Goal: Task Accomplishment & Management: Complete application form

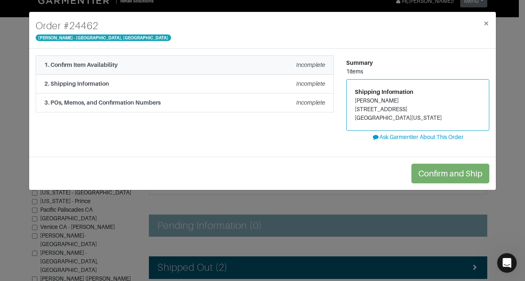
scroll to position [16, 0]
click at [292, 59] on li "1. Confirm Item Availability Incomplete" at bounding box center [185, 64] width 298 height 19
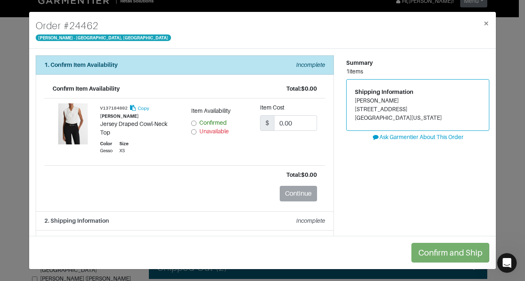
click at [206, 122] on span "Confirmed" at bounding box center [212, 122] width 27 height 7
click at [196, 122] on input "Confirmed" at bounding box center [193, 123] width 5 height 5
radio input "true"
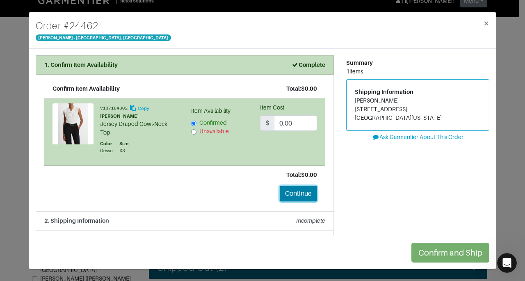
click at [302, 191] on button "Continue" at bounding box center [298, 194] width 37 height 16
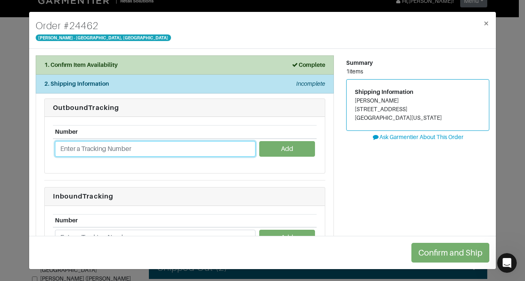
click at [211, 148] on input "text" at bounding box center [155, 149] width 200 height 16
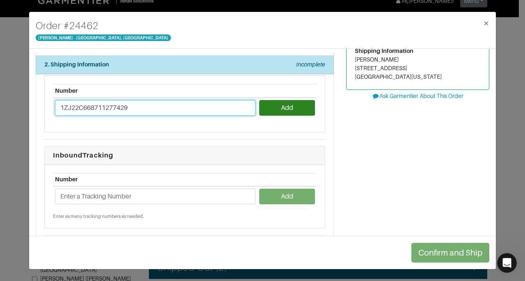
scroll to position [51, 0]
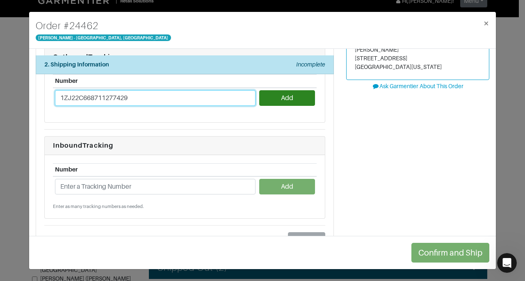
type input "1ZJ22C668711277429"
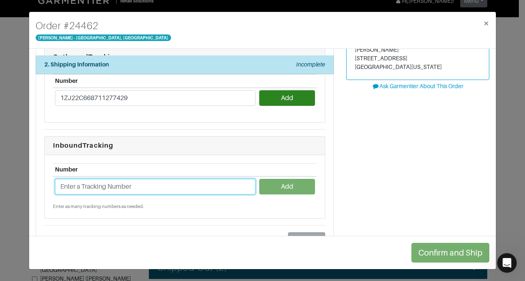
click at [200, 187] on input "text" at bounding box center [155, 187] width 200 height 16
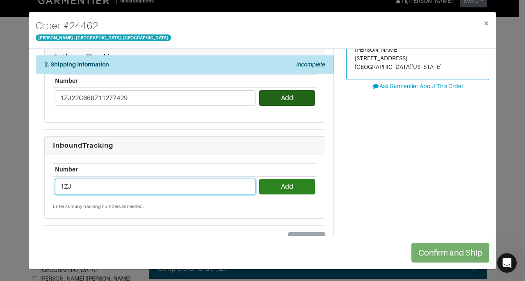
type input "1ZJ"
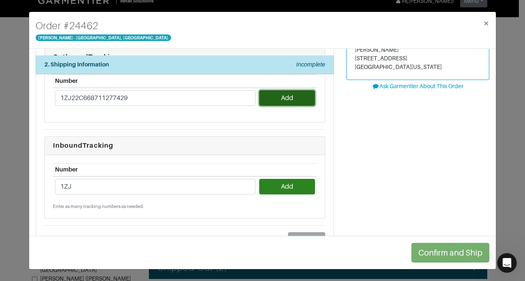
click at [282, 94] on button "Add" at bounding box center [286, 98] width 55 height 16
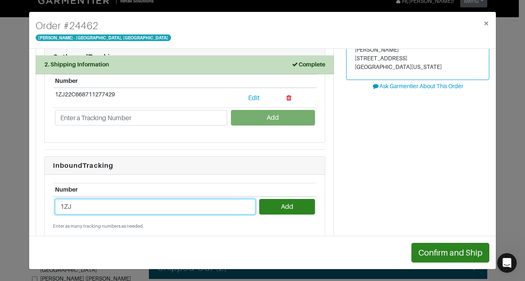
click at [188, 207] on input "1ZJ" at bounding box center [155, 207] width 200 height 16
type input "1ZJ22C668711277429"
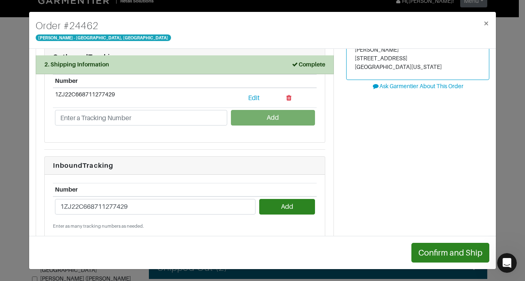
click at [295, 223] on small "Enter as many tracking numbers as needed." at bounding box center [185, 226] width 264 height 7
click at [287, 204] on button "Add" at bounding box center [286, 207] width 55 height 16
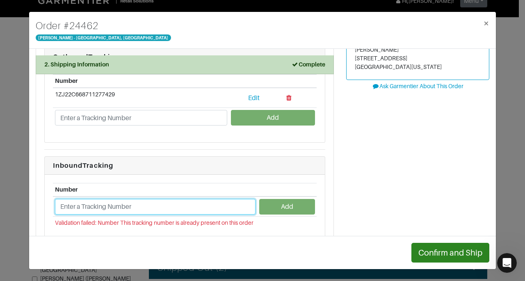
click at [224, 203] on input "text" at bounding box center [155, 207] width 200 height 16
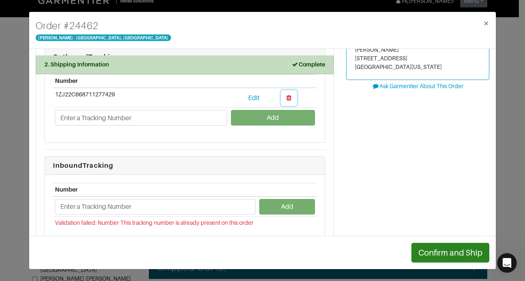
click at [286, 97] on icon "button" at bounding box center [288, 97] width 5 height 7
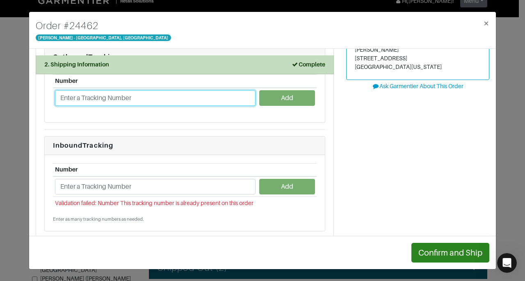
click at [217, 100] on input "text" at bounding box center [155, 98] width 200 height 16
type input "1ZJ22C660221546117"
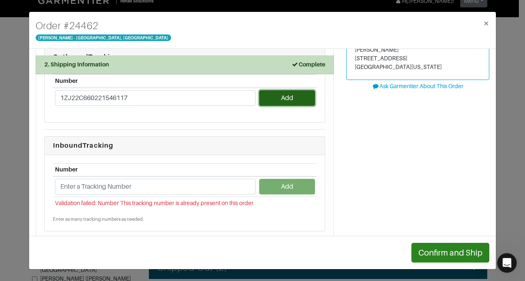
click at [271, 92] on button "Add" at bounding box center [286, 98] width 55 height 16
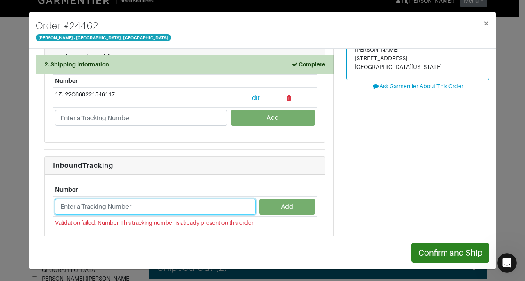
click at [192, 206] on input "text" at bounding box center [155, 207] width 200 height 16
type input "[US_VEHICLE_IDENTIFICATION_NUMBER]"
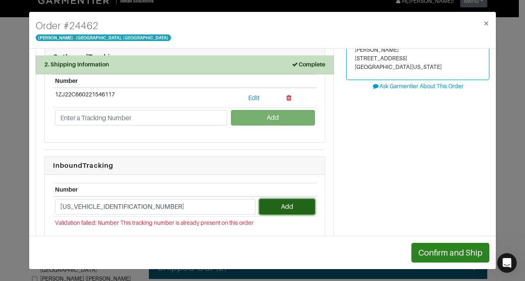
click at [267, 202] on button "Add" at bounding box center [286, 207] width 55 height 16
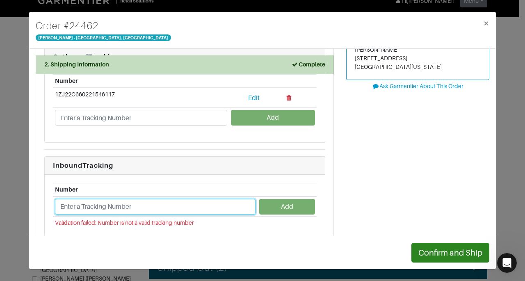
click at [222, 207] on input "text" at bounding box center [155, 207] width 200 height 16
type input "1ZJ22C668711277429"
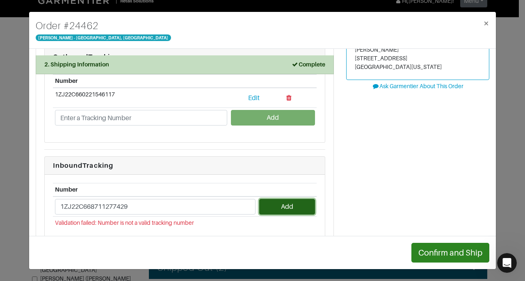
click at [301, 203] on button "Add" at bounding box center [286, 207] width 55 height 16
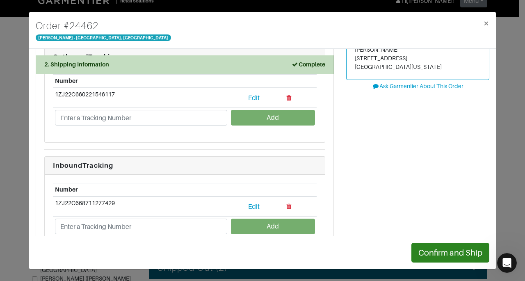
scroll to position [129, 0]
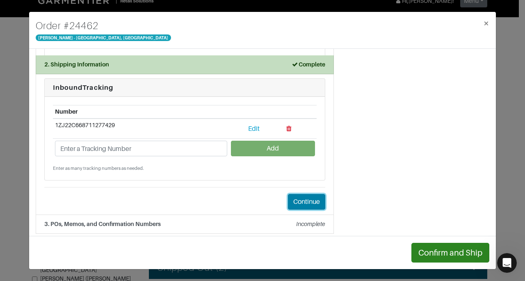
click at [310, 199] on button "Continue" at bounding box center [306, 202] width 37 height 16
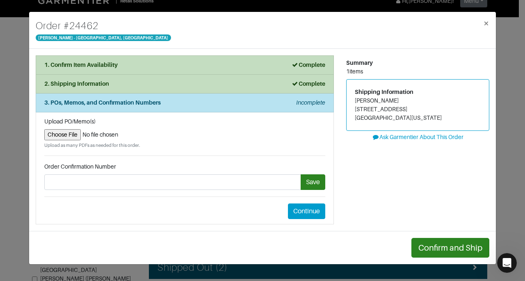
click at [78, 133] on input "file" at bounding box center [184, 134] width 281 height 11
type input "C:\fakepath\Garmentier Return Label Order 24262.png"
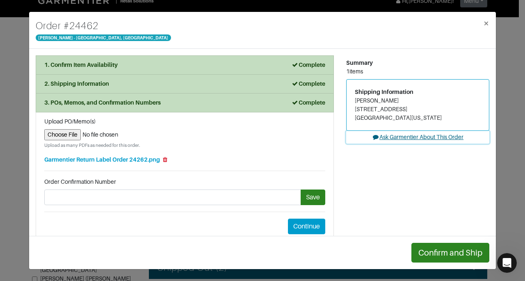
click at [416, 139] on button "Ask Garmentier About This Order" at bounding box center [417, 137] width 143 height 13
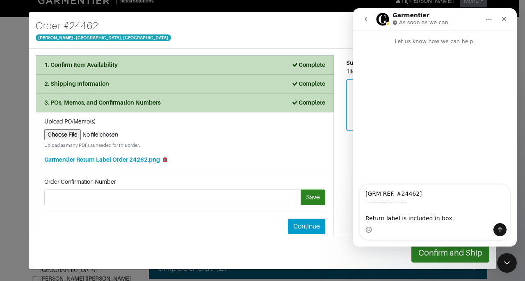
type textarea "[GRM REF. #24462] -------------------- Return label is included in box :)"
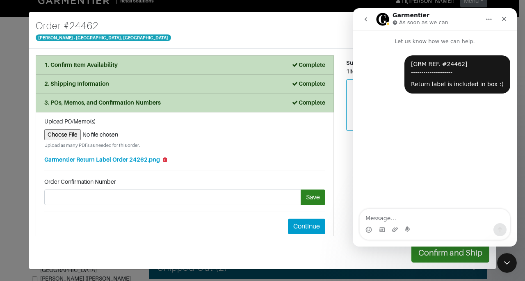
click at [340, 170] on div "Summary 1 items Shipping Information [PERSON_NAME] [STREET_ADDRESS][US_STATE] A…" at bounding box center [417, 147] width 155 height 184
click at [501, 18] on icon "Close" at bounding box center [504, 19] width 7 height 7
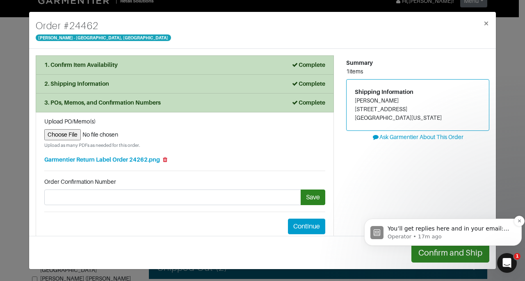
click at [461, 234] on p "Operator • 17m ago" at bounding box center [449, 236] width 124 height 7
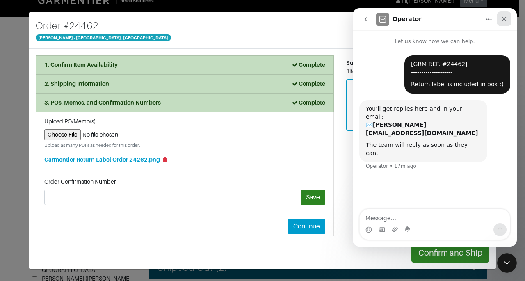
click at [506, 20] on icon "Close" at bounding box center [504, 19] width 7 height 7
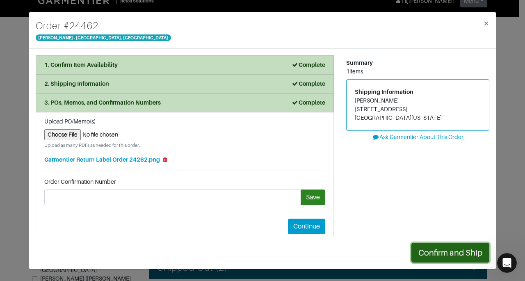
click at [0, 0] on button "Confirm and Ship" at bounding box center [0, 0] width 0 height 0
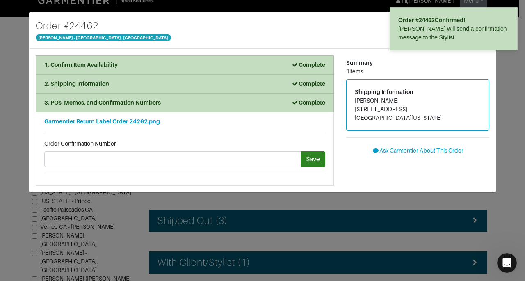
click at [390, 52] on div "Order # 24462 Confirmed! [PERSON_NAME] will send a confirmation message to the …" at bounding box center [453, 32] width 131 height 53
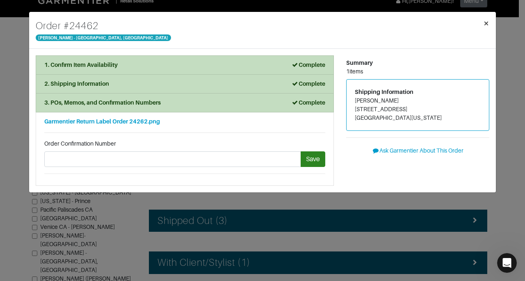
click at [486, 21] on span "×" at bounding box center [486, 23] width 6 height 11
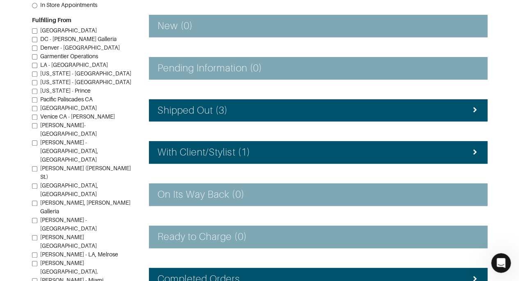
scroll to position [131, 0]
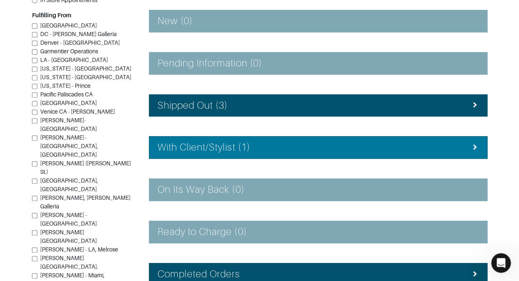
click at [454, 154] on li "With Client/Stylist (1)" at bounding box center [318, 147] width 338 height 23
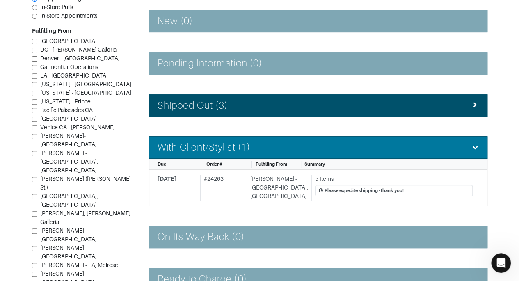
click at [454, 154] on li "With Client/Stylist (1)" at bounding box center [318, 147] width 338 height 23
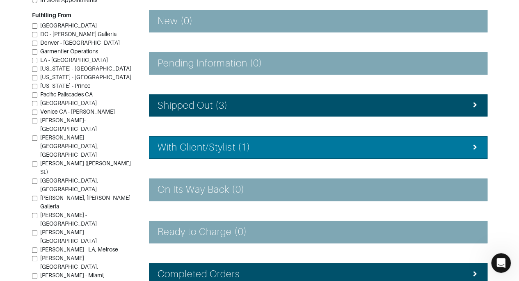
click at [454, 154] on li "With Client/Stylist (1)" at bounding box center [318, 147] width 338 height 23
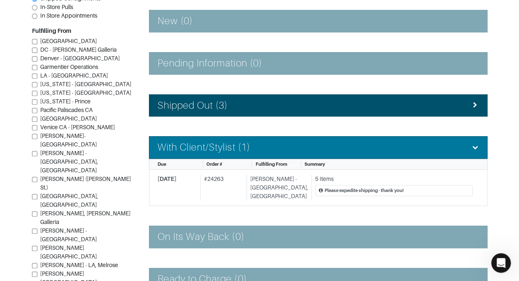
click at [454, 154] on li "With Client/Stylist (1)" at bounding box center [318, 147] width 338 height 23
